Goal: Information Seeking & Learning: Learn about a topic

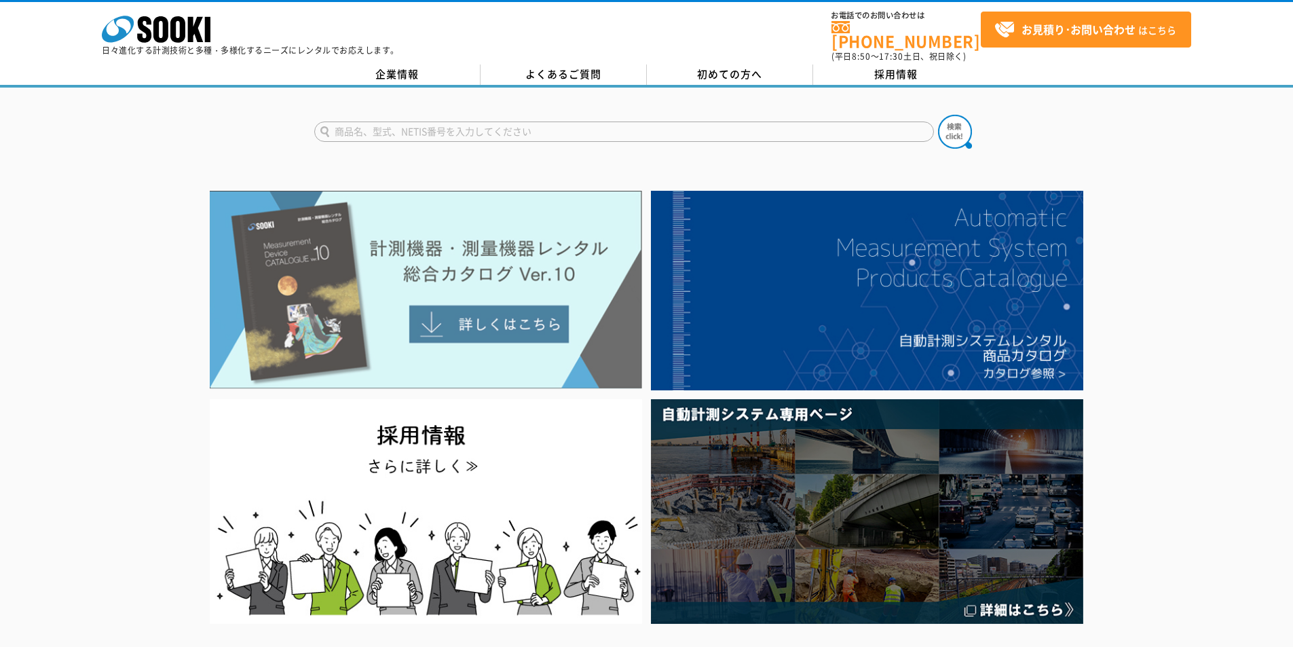
click at [378, 225] on img at bounding box center [426, 290] width 433 height 198
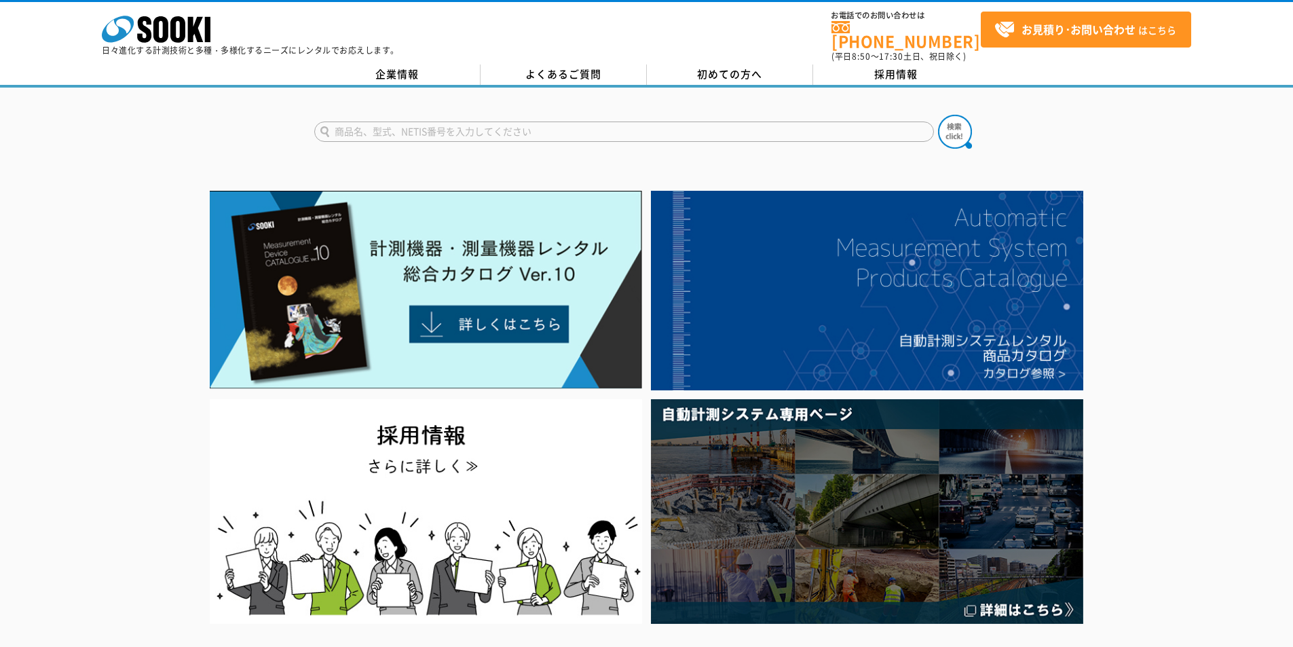
click at [461, 126] on input "text" at bounding box center [624, 132] width 620 height 20
type input "at10"
click at [951, 117] on img at bounding box center [955, 132] width 34 height 34
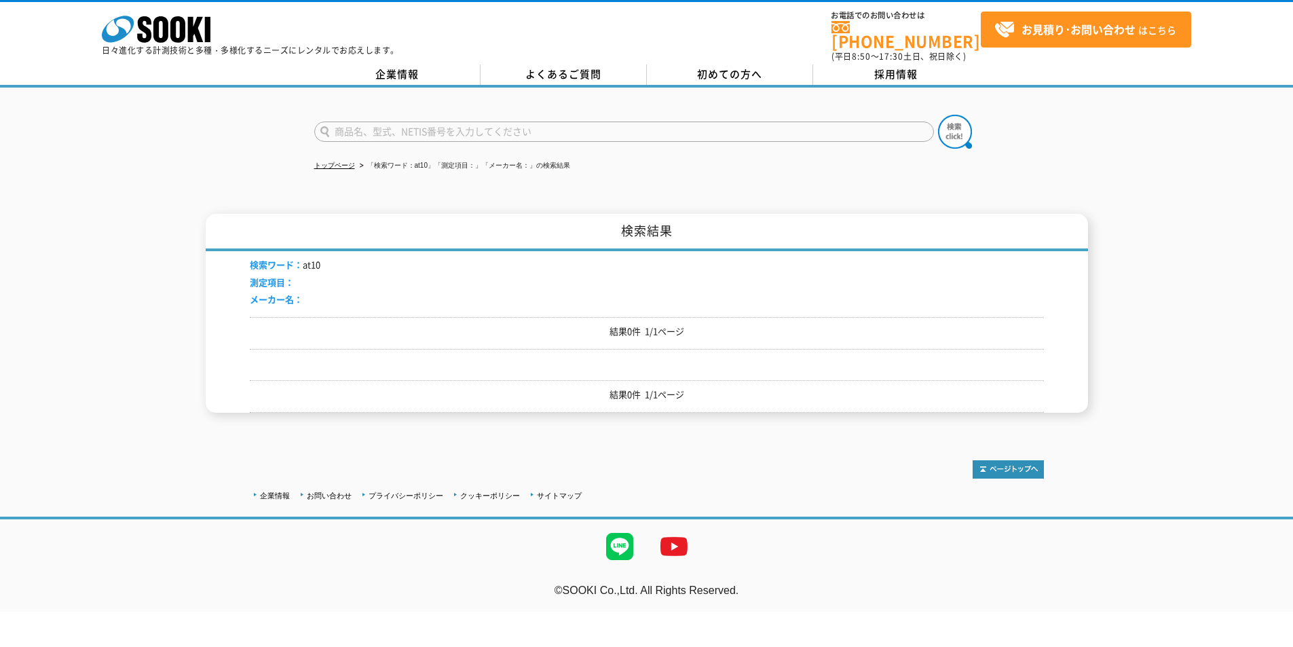
click at [579, 122] on input "text" at bounding box center [624, 132] width 620 height 20
type input "商品名、型式、NETIS番号を入力してください"
click at [597, 122] on input "text" at bounding box center [624, 132] width 620 height 20
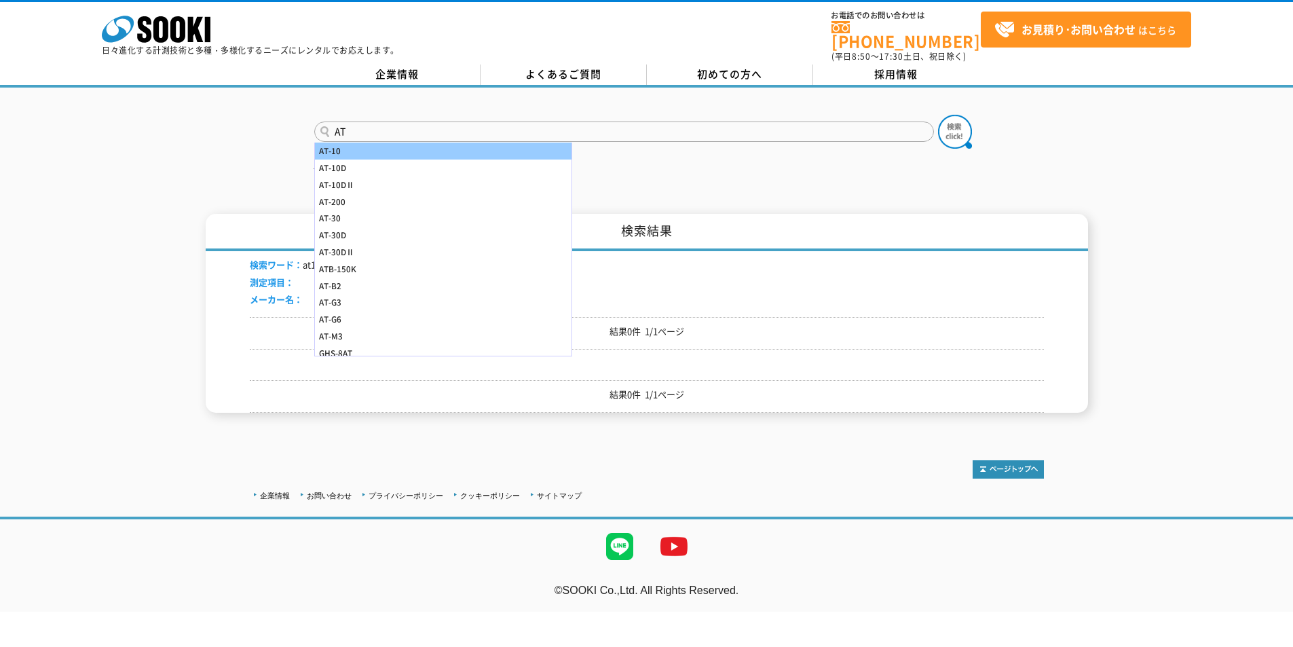
click at [500, 143] on div "AT-10" at bounding box center [443, 151] width 257 height 17
type input "AT-10"
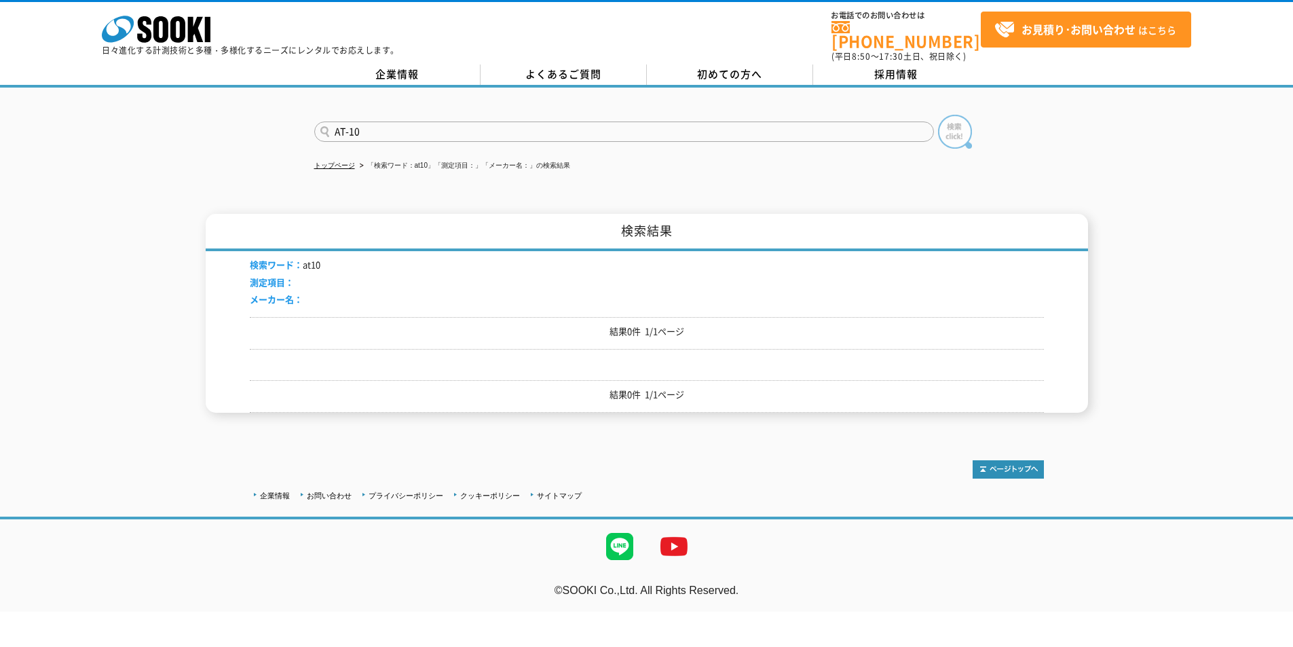
click at [954, 135] on img at bounding box center [955, 132] width 34 height 34
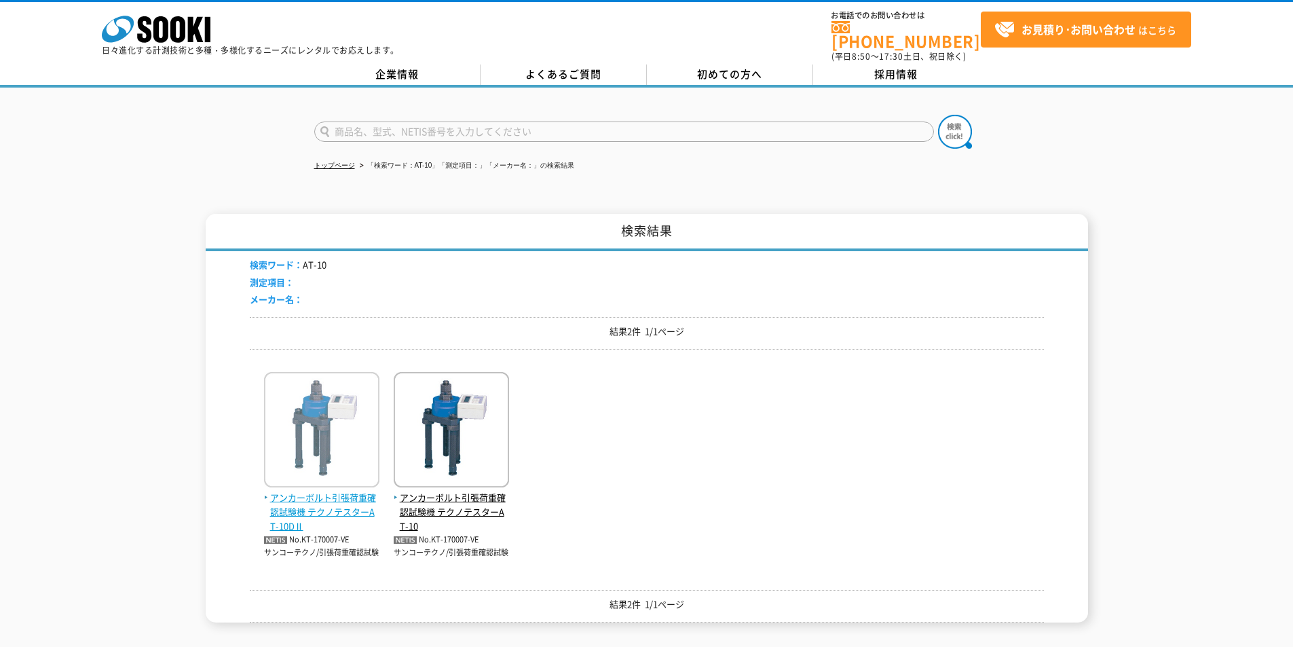
click at [315, 491] on span "アンカーボルト引張荷重確認試験機 テクノテスターAT-10DⅡ" at bounding box center [321, 512] width 115 height 42
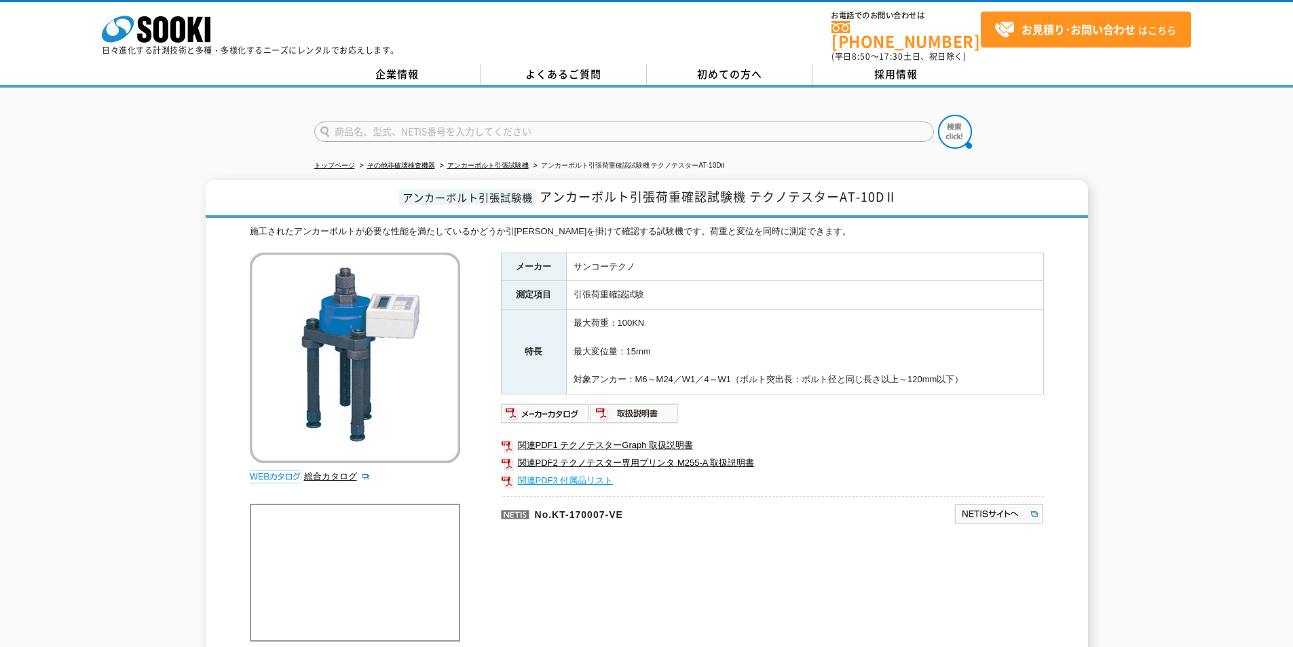
click at [563, 477] on link "関連PDF3 付属品リスト" at bounding box center [772, 481] width 543 height 18
click at [583, 477] on link "関連PDF3 付属品リスト" at bounding box center [772, 481] width 543 height 18
click at [170, 16] on icon "株式会社 ソーキ" at bounding box center [156, 29] width 109 height 27
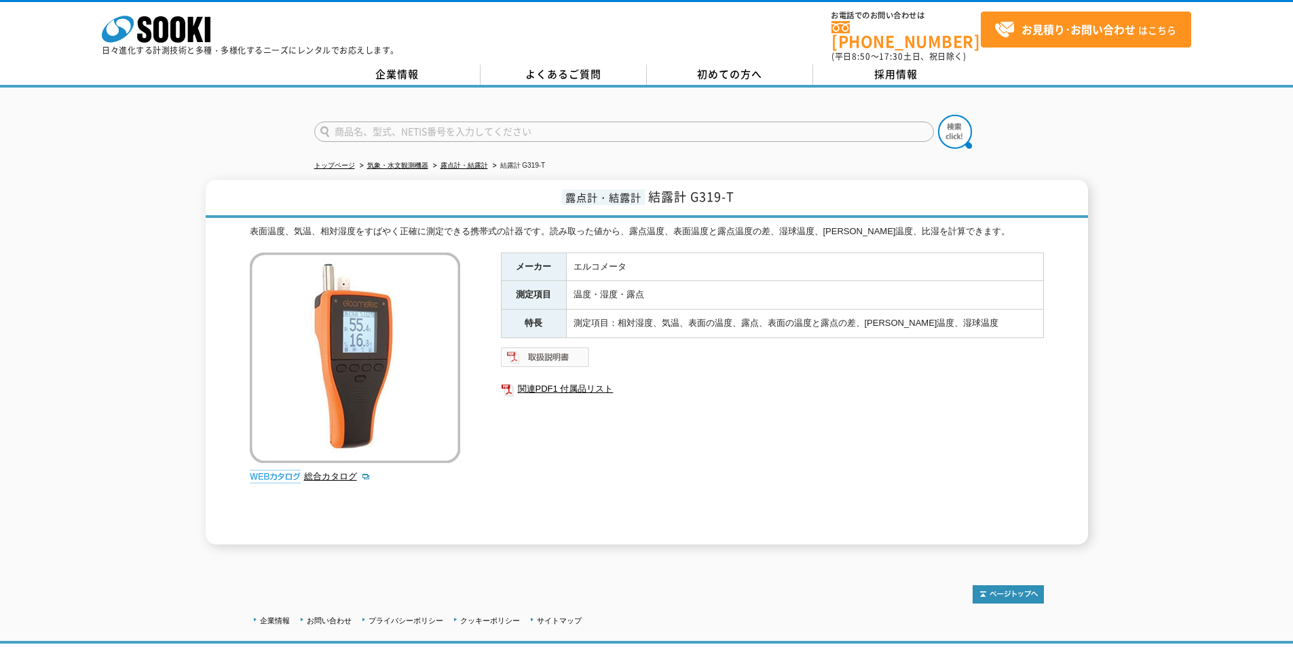
click at [559, 348] on img at bounding box center [545, 357] width 89 height 22
click at [158, 24] on icon at bounding box center [160, 29] width 15 height 26
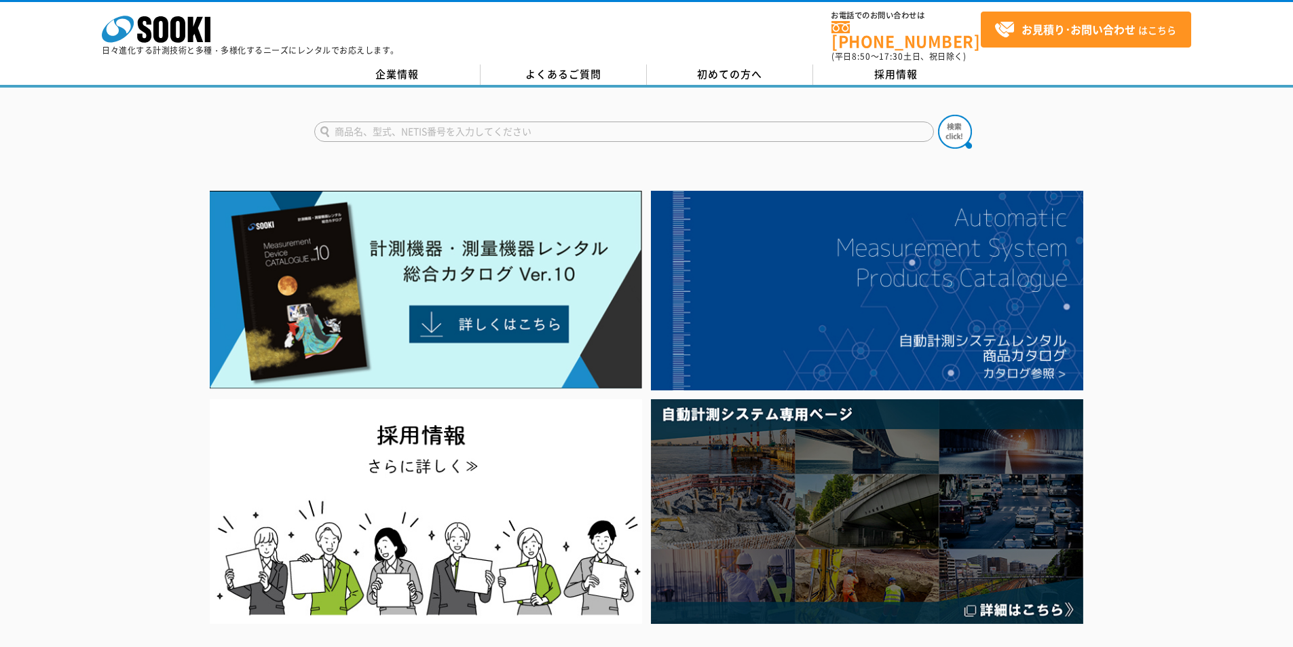
click at [657, 122] on input "text" at bounding box center [624, 132] width 620 height 20
type input "ULT"
click at [959, 126] on img at bounding box center [955, 132] width 34 height 34
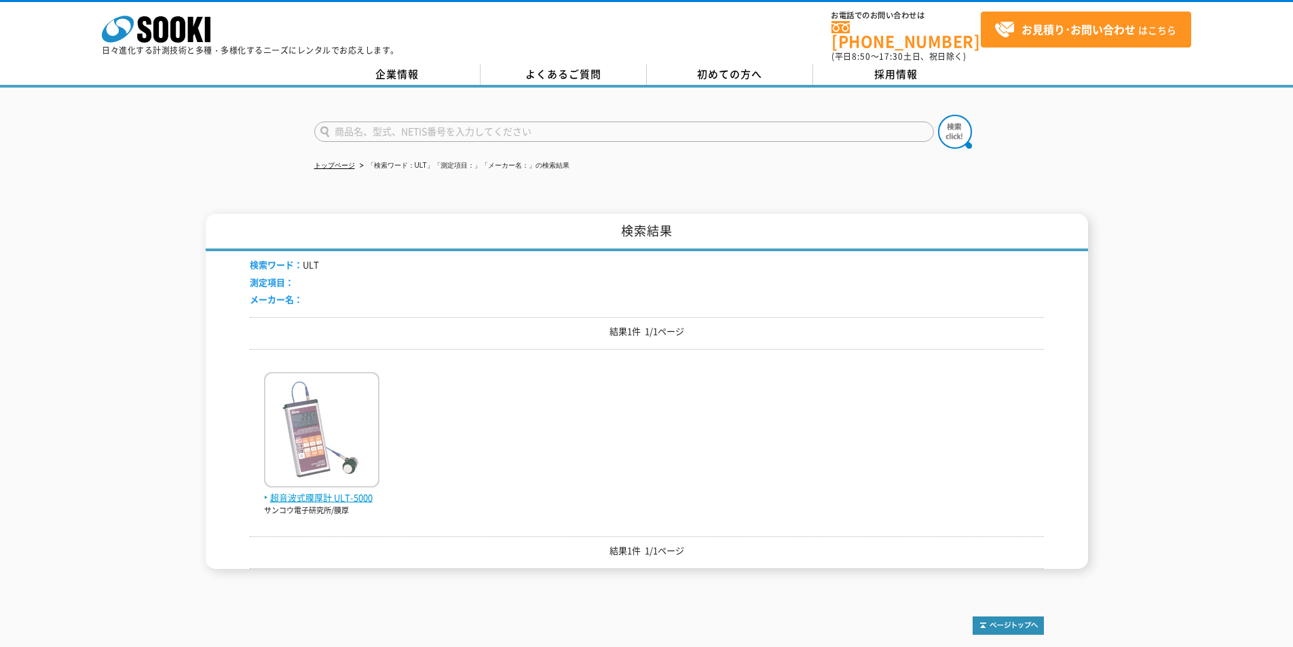
click at [294, 491] on span "超音波式膜厚計 ULT-5000" at bounding box center [321, 498] width 115 height 14
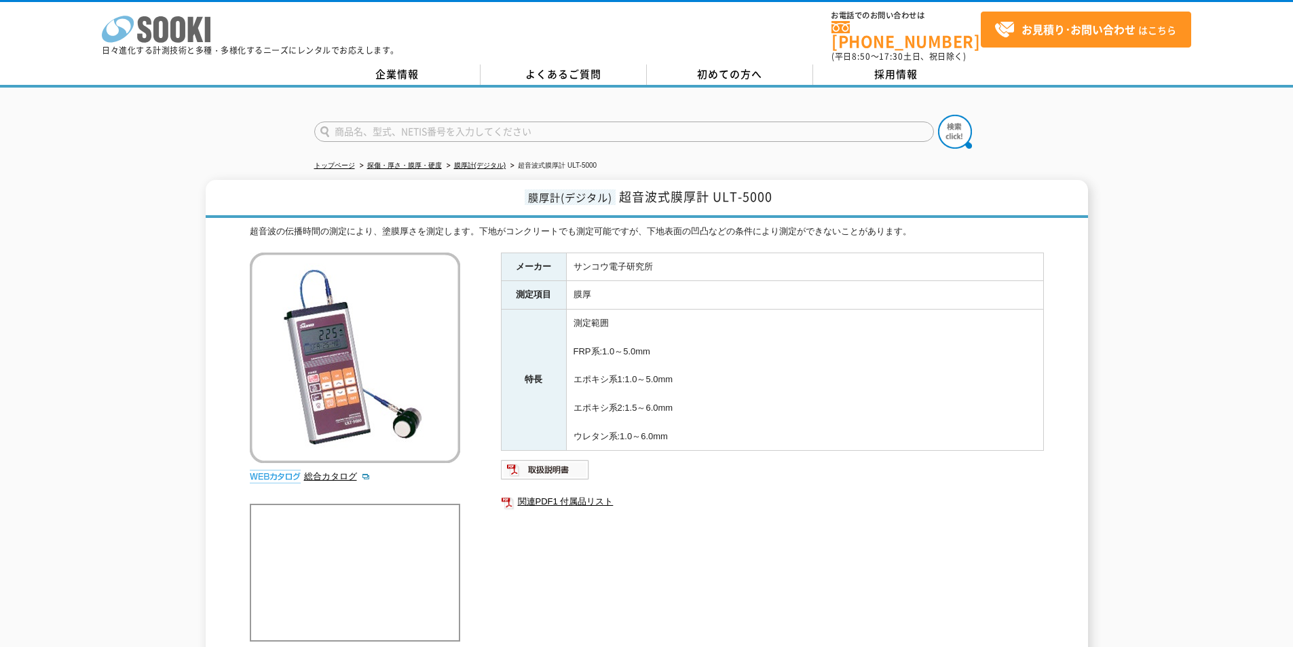
click at [172, 37] on icon at bounding box center [177, 29] width 15 height 26
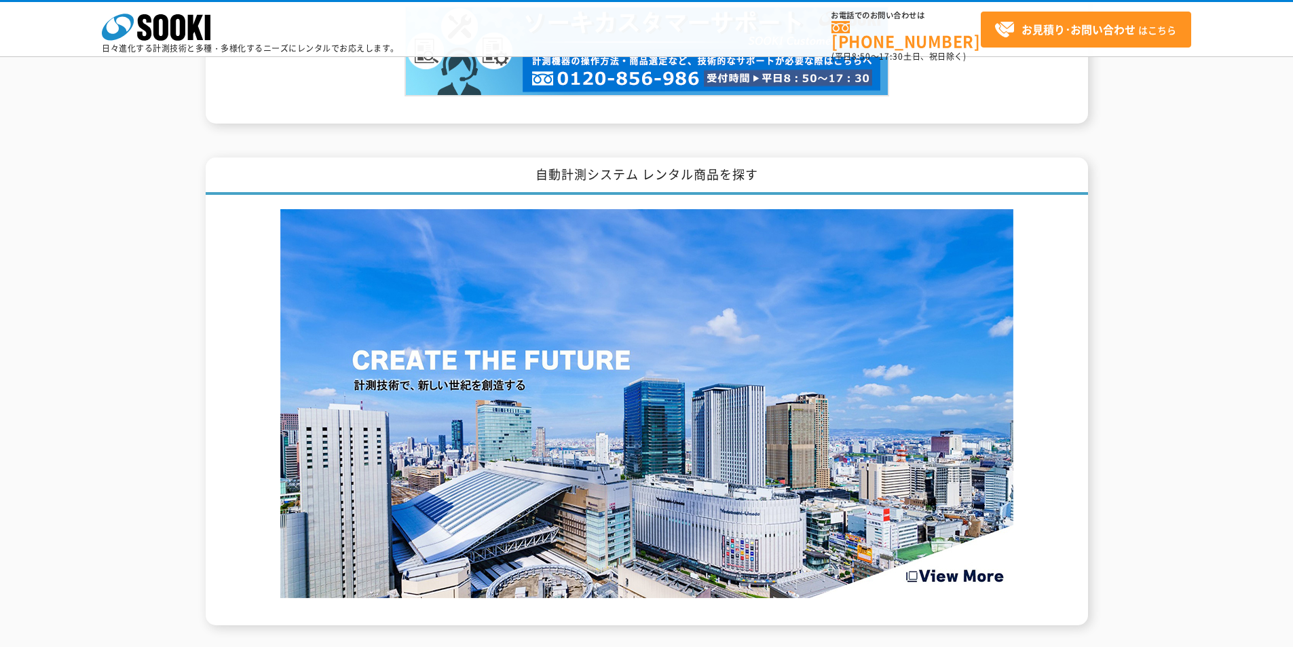
scroll to position [2201, 0]
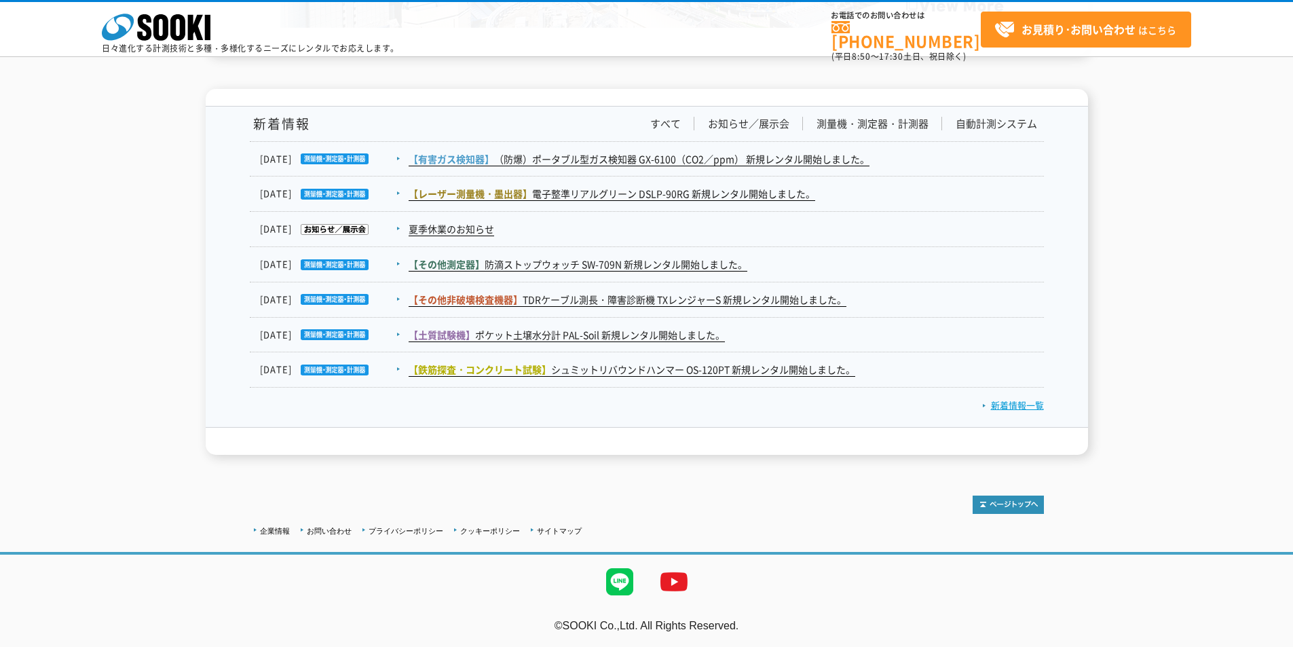
click at [1002, 399] on link "新着情報一覧" at bounding box center [1013, 405] width 62 height 13
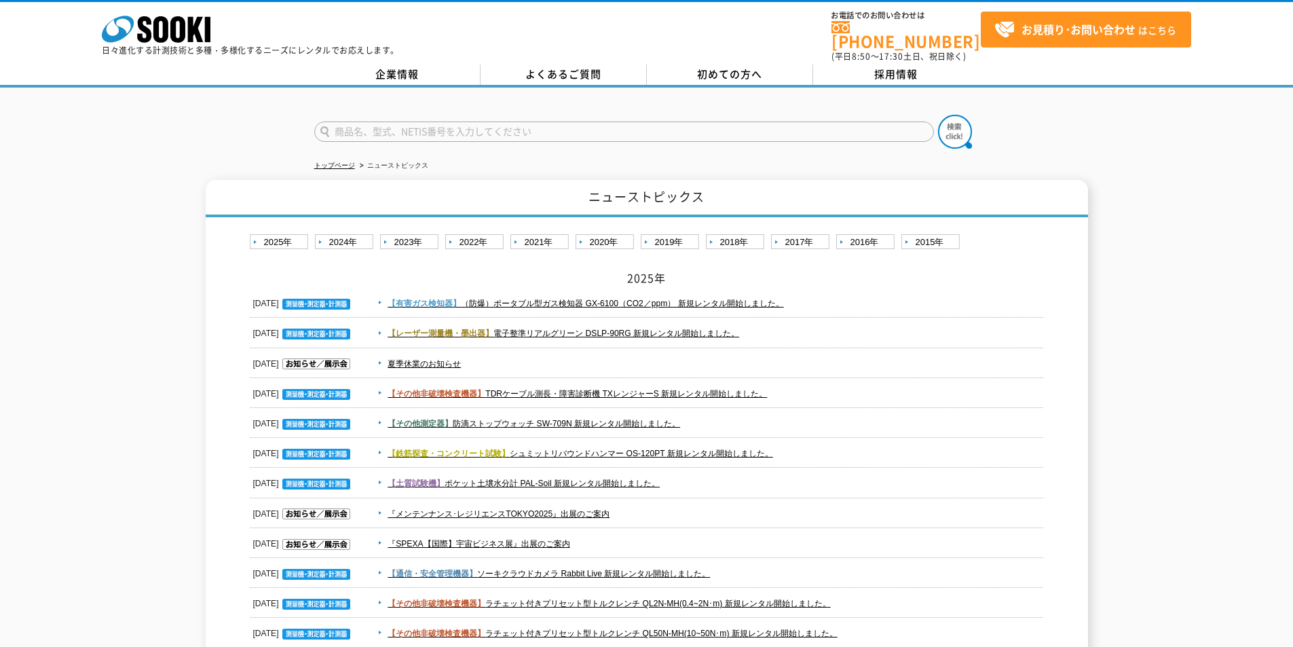
scroll to position [90, 0]
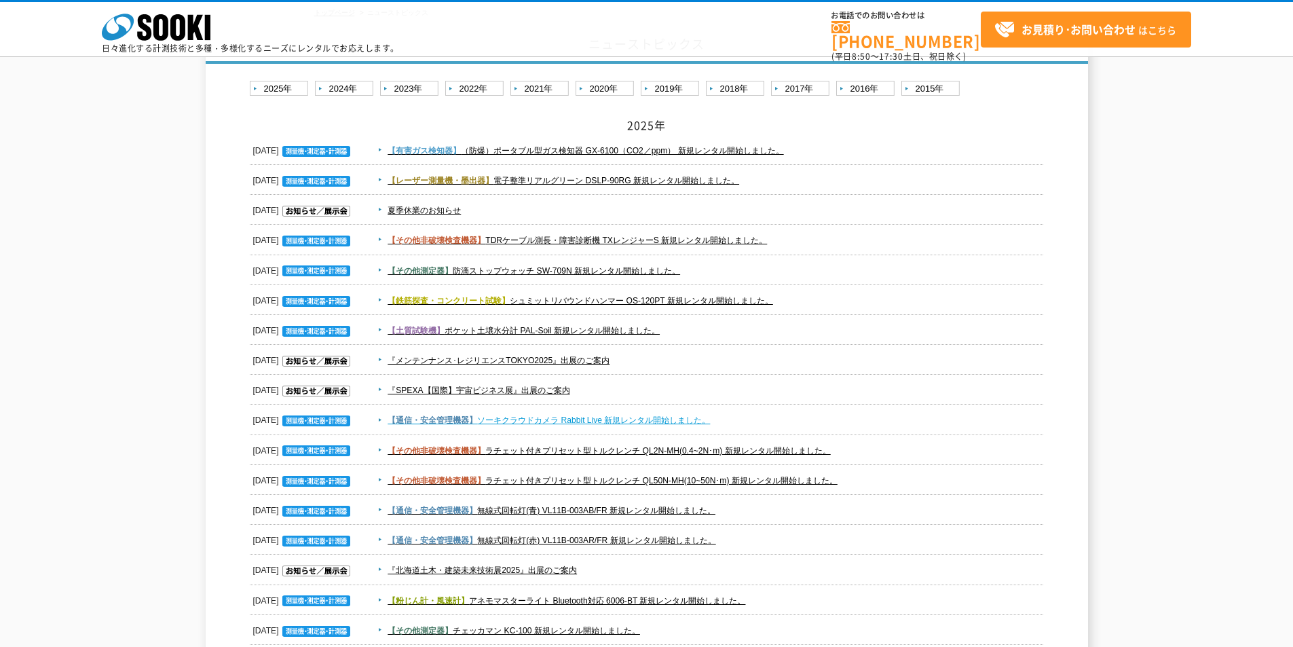
click at [665, 421] on link "【通信・安全管理機器】 ソーキクラウドカメラ Rabbit Live 新規レンタル開始しました。" at bounding box center [549, 421] width 323 height 10
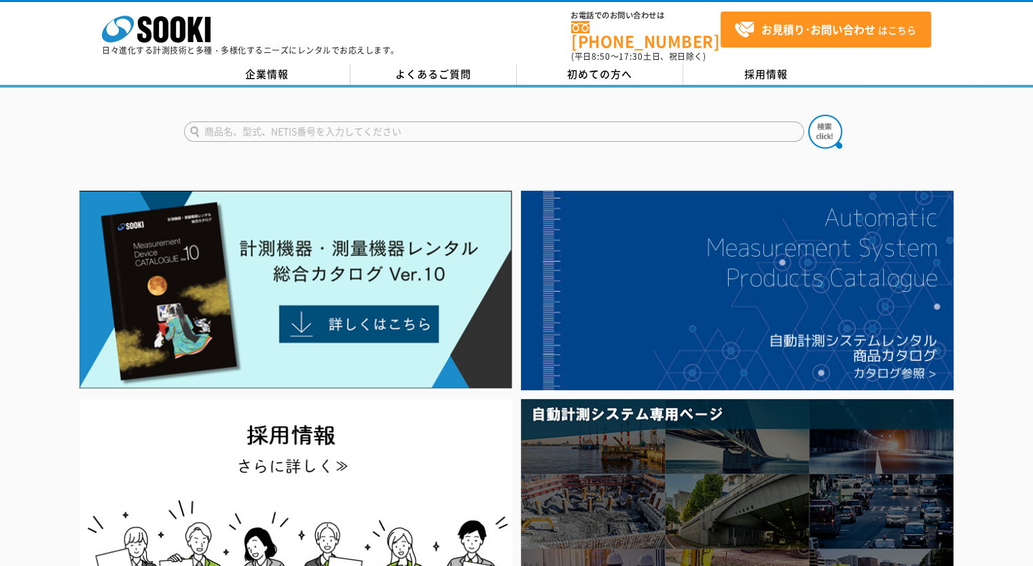
click at [444, 122] on input "text" at bounding box center [494, 132] width 620 height 20
type input "自動追尾"
click at [808, 115] on button at bounding box center [825, 132] width 34 height 34
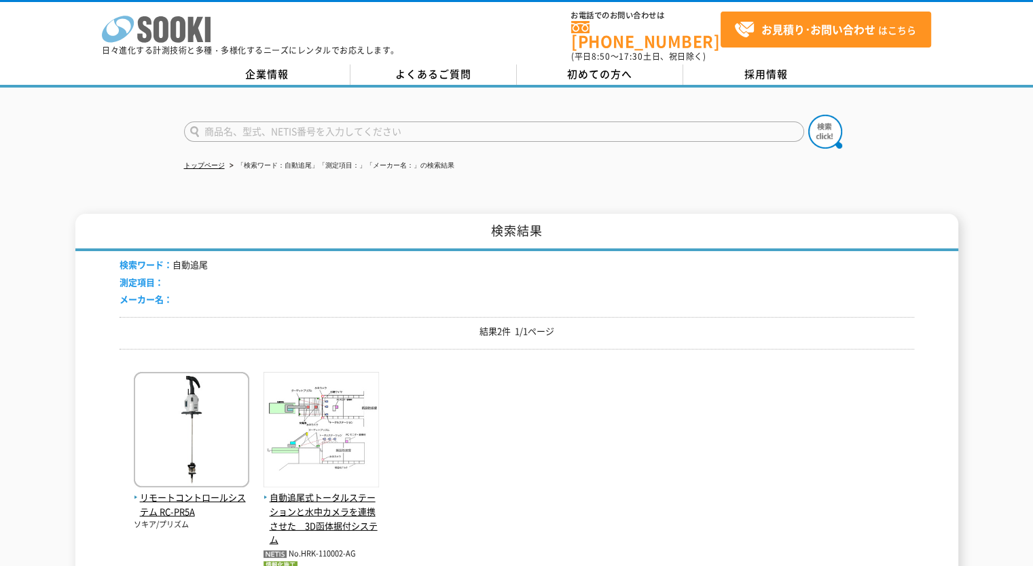
click at [183, 36] on icon at bounding box center [177, 29] width 15 height 26
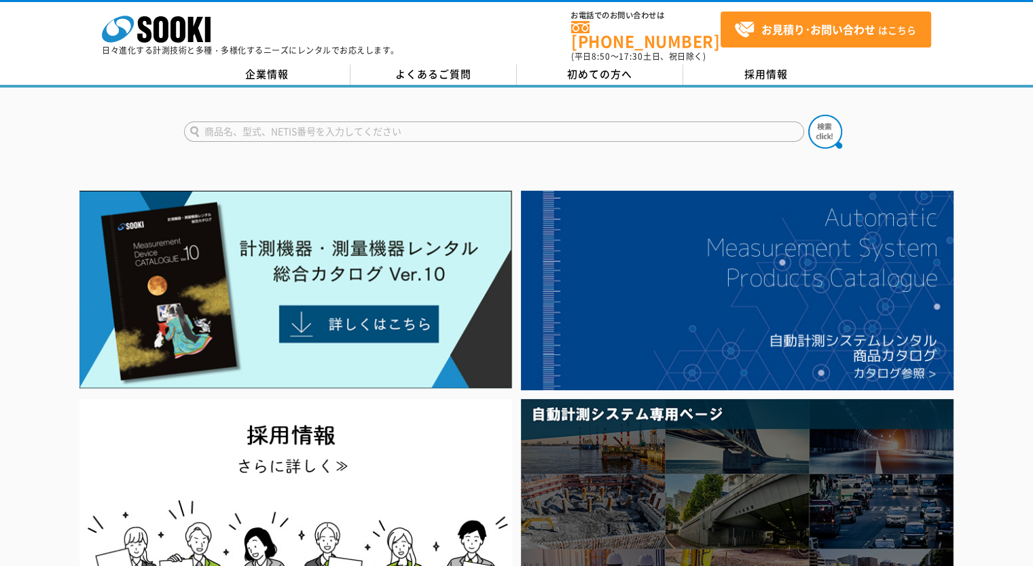
drag, startPoint x: 0, startPoint y: 0, endPoint x: 324, endPoint y: 125, distance: 347.1
click at [303, 127] on input "text" at bounding box center [494, 132] width 620 height 20
type input "トータルステーション"
click at [808, 115] on button at bounding box center [825, 132] width 34 height 34
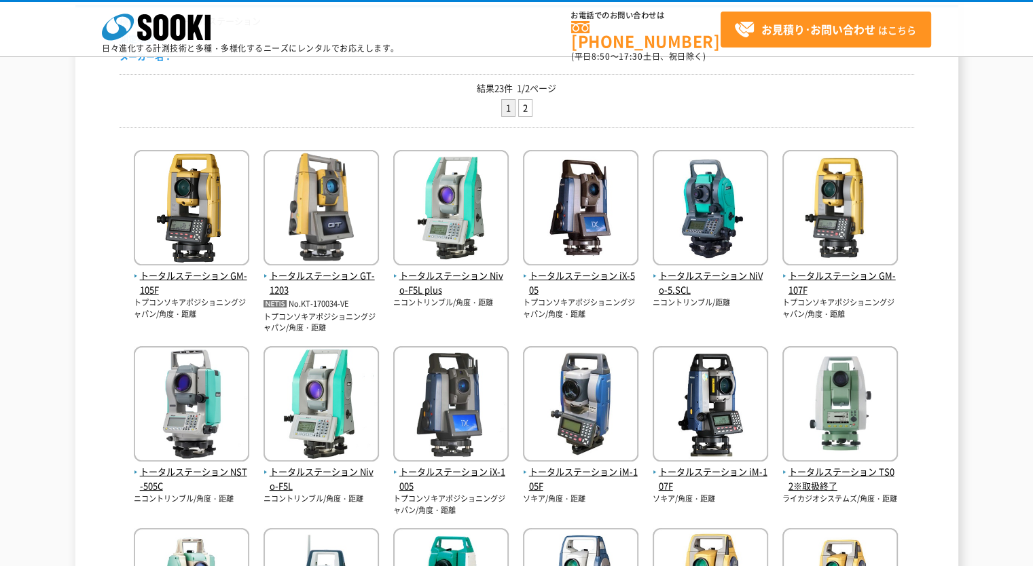
scroll to position [362, 0]
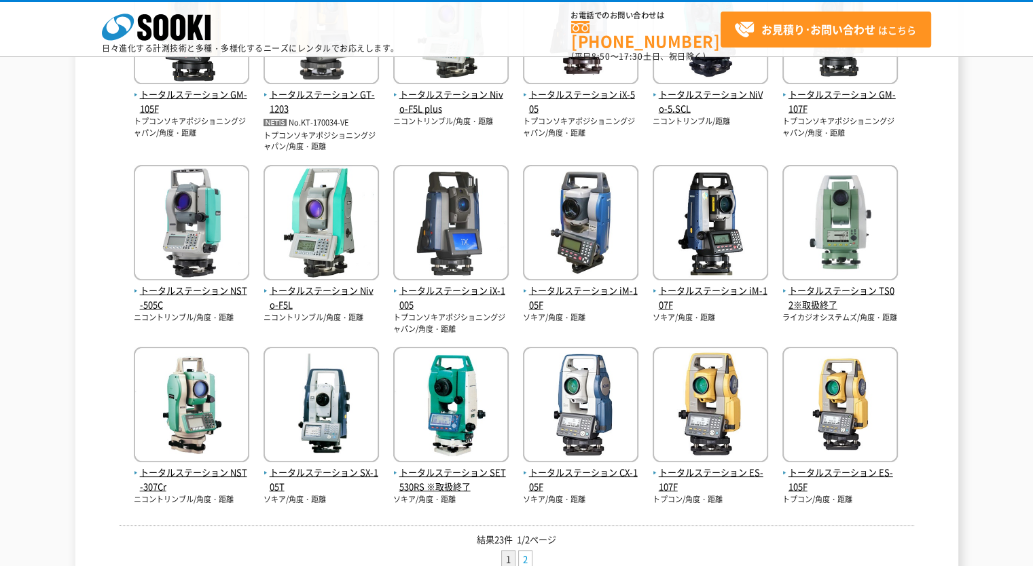
click at [530, 557] on link "2" at bounding box center [525, 559] width 13 height 17
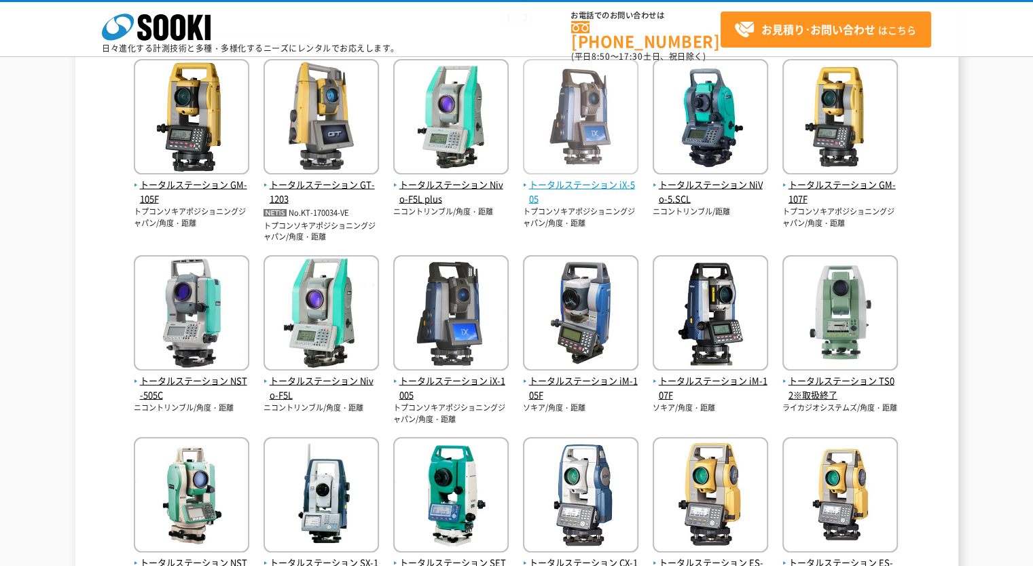
click at [566, 179] on span "トータルステーション iX-505" at bounding box center [580, 192] width 115 height 29
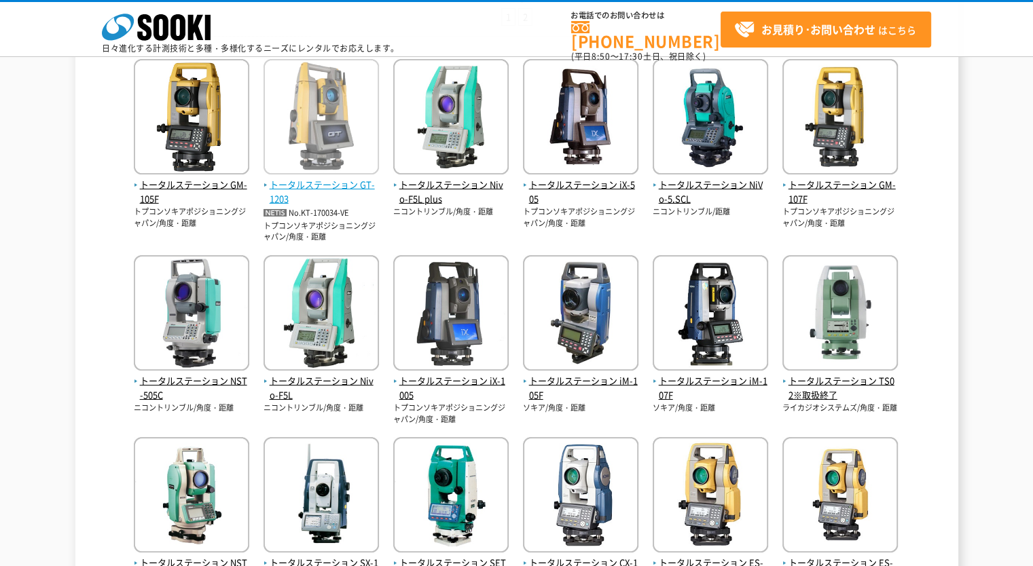
click at [353, 183] on span "トータルステーション GT-1203" at bounding box center [320, 192] width 115 height 29
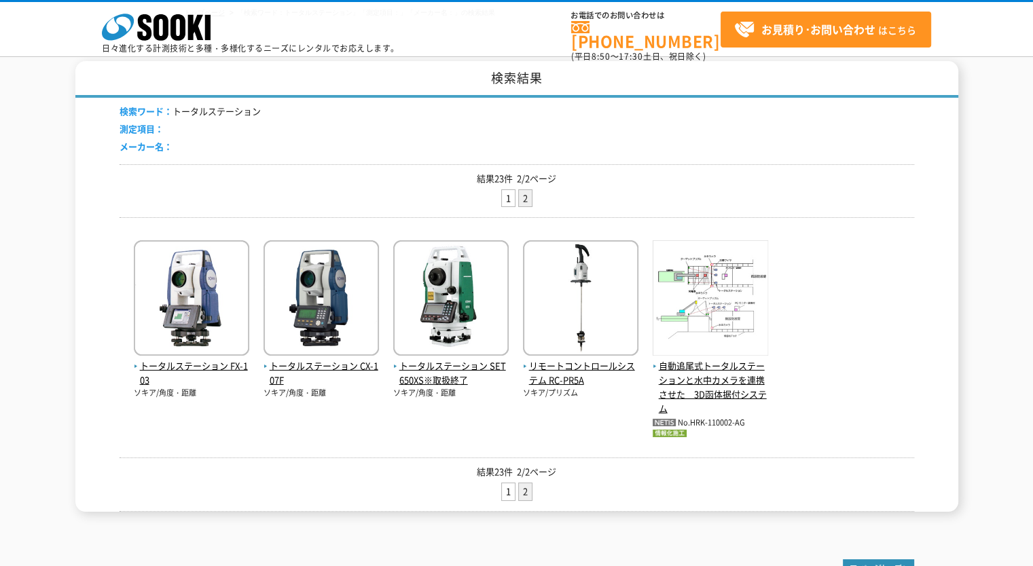
scroll to position [181, 0]
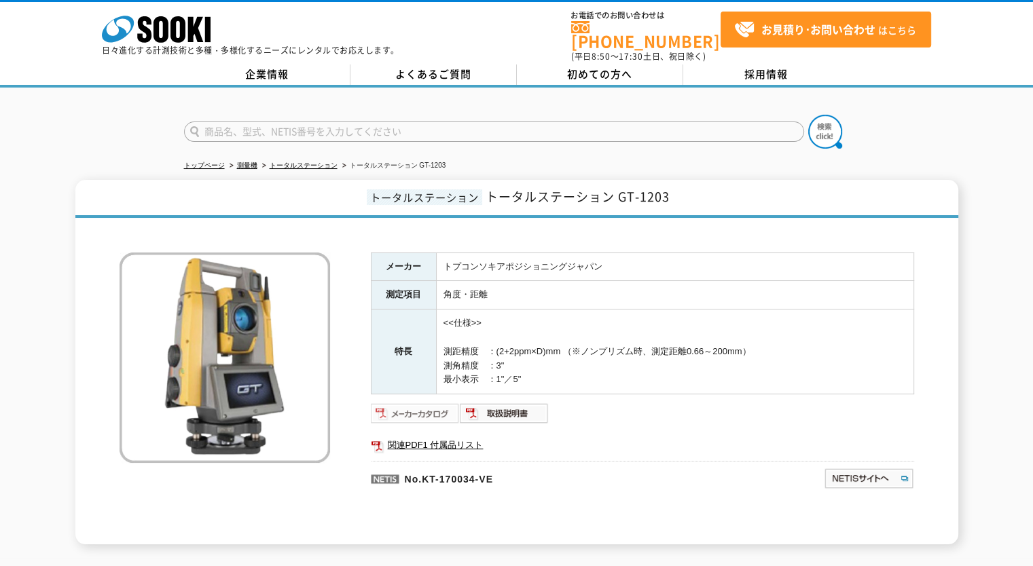
click at [413, 403] on img at bounding box center [415, 414] width 89 height 22
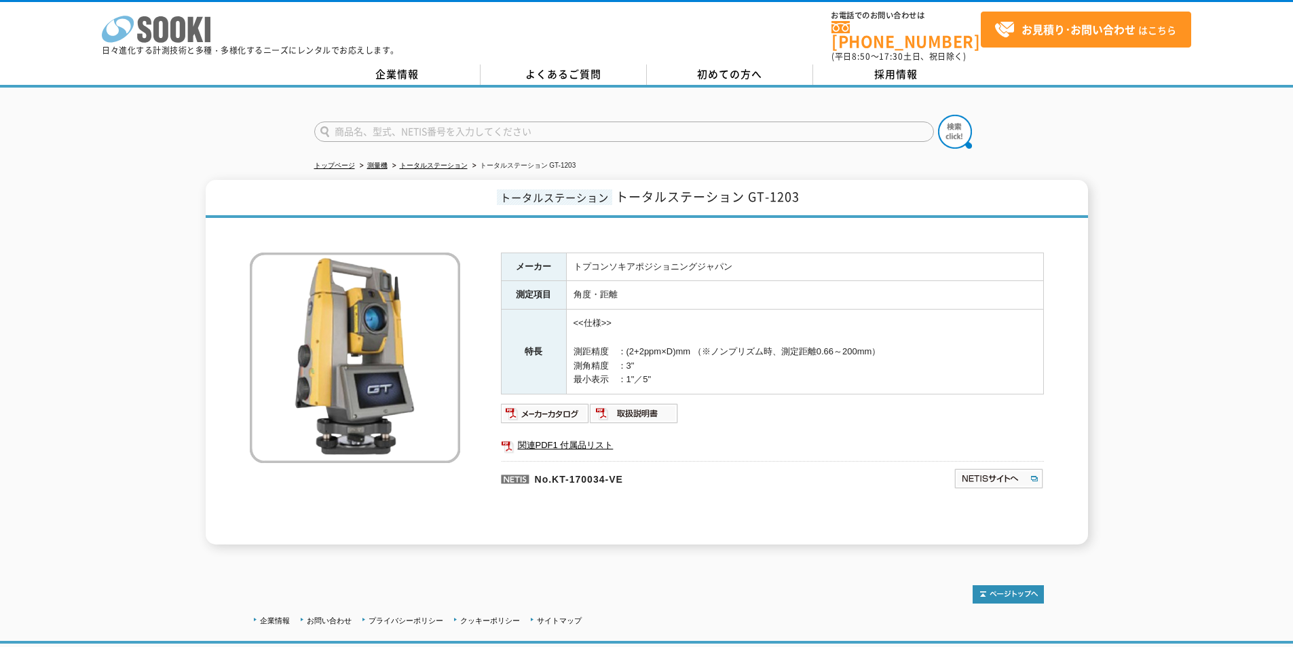
click at [168, 40] on icon "株式会社 ソーキ" at bounding box center [156, 29] width 109 height 27
